Goal: Transaction & Acquisition: Purchase product/service

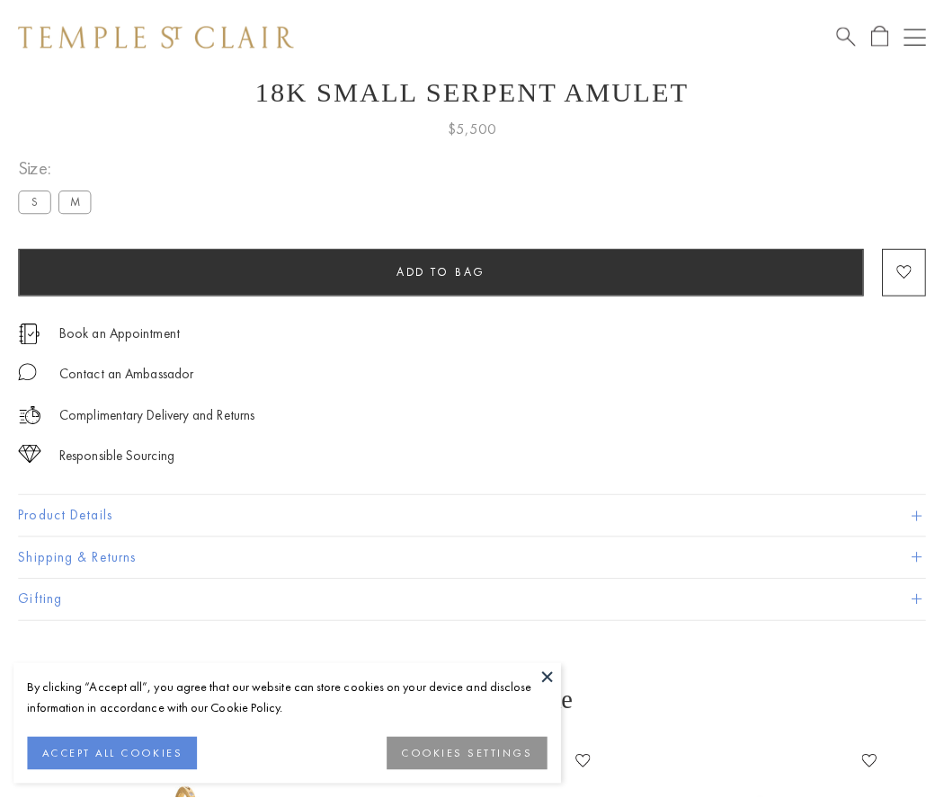
scroll to position [70, 0]
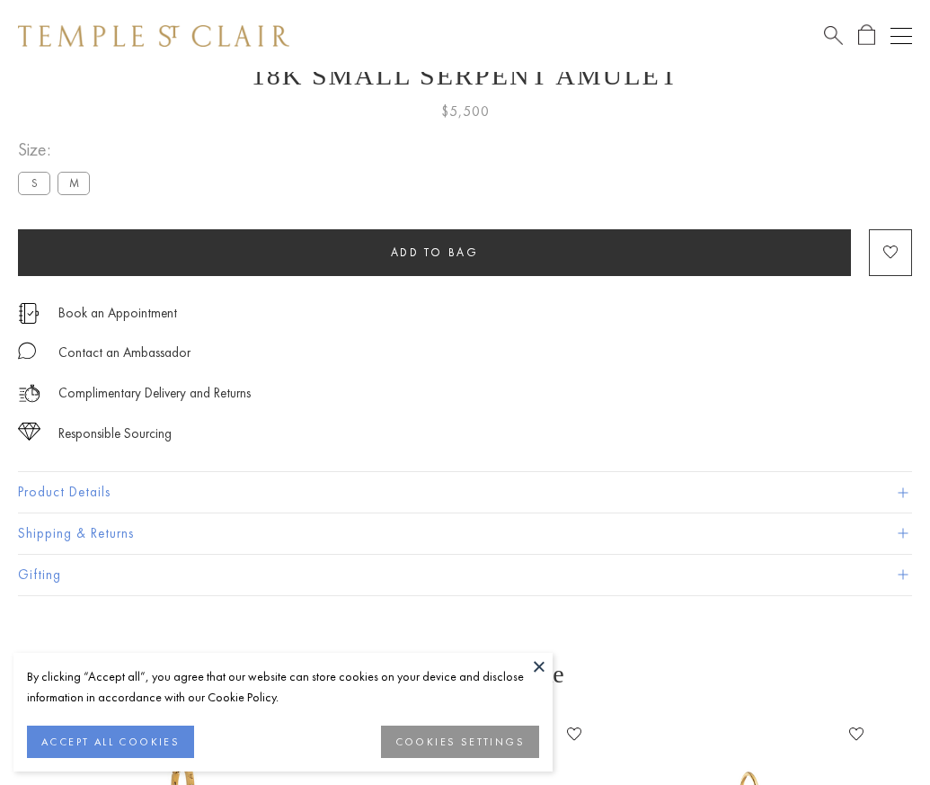
click at [434, 252] on span "Add to bag" at bounding box center [435, 251] width 88 height 15
